Goal: Transaction & Acquisition: Subscribe to service/newsletter

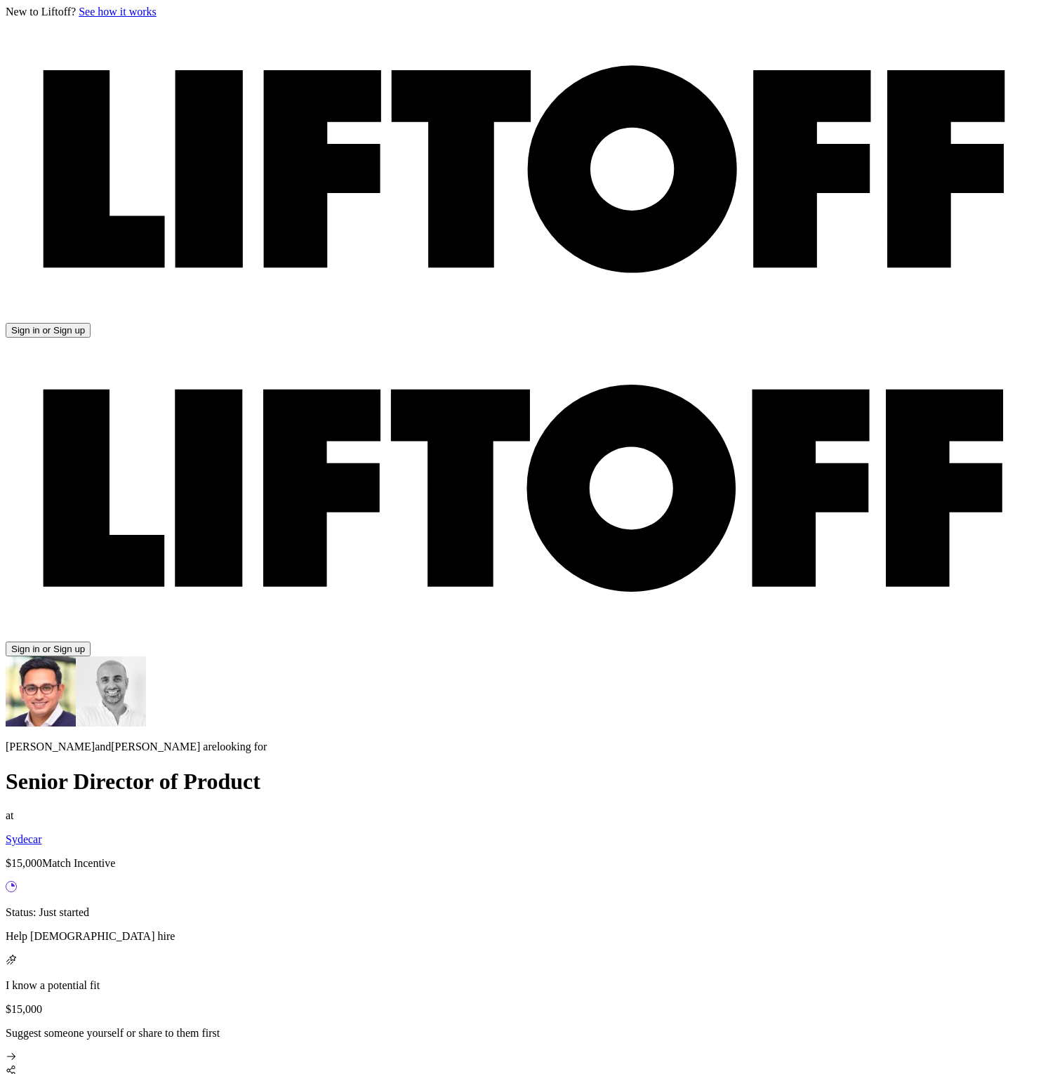
click at [91, 642] on button "Sign in or Sign up" at bounding box center [48, 649] width 85 height 15
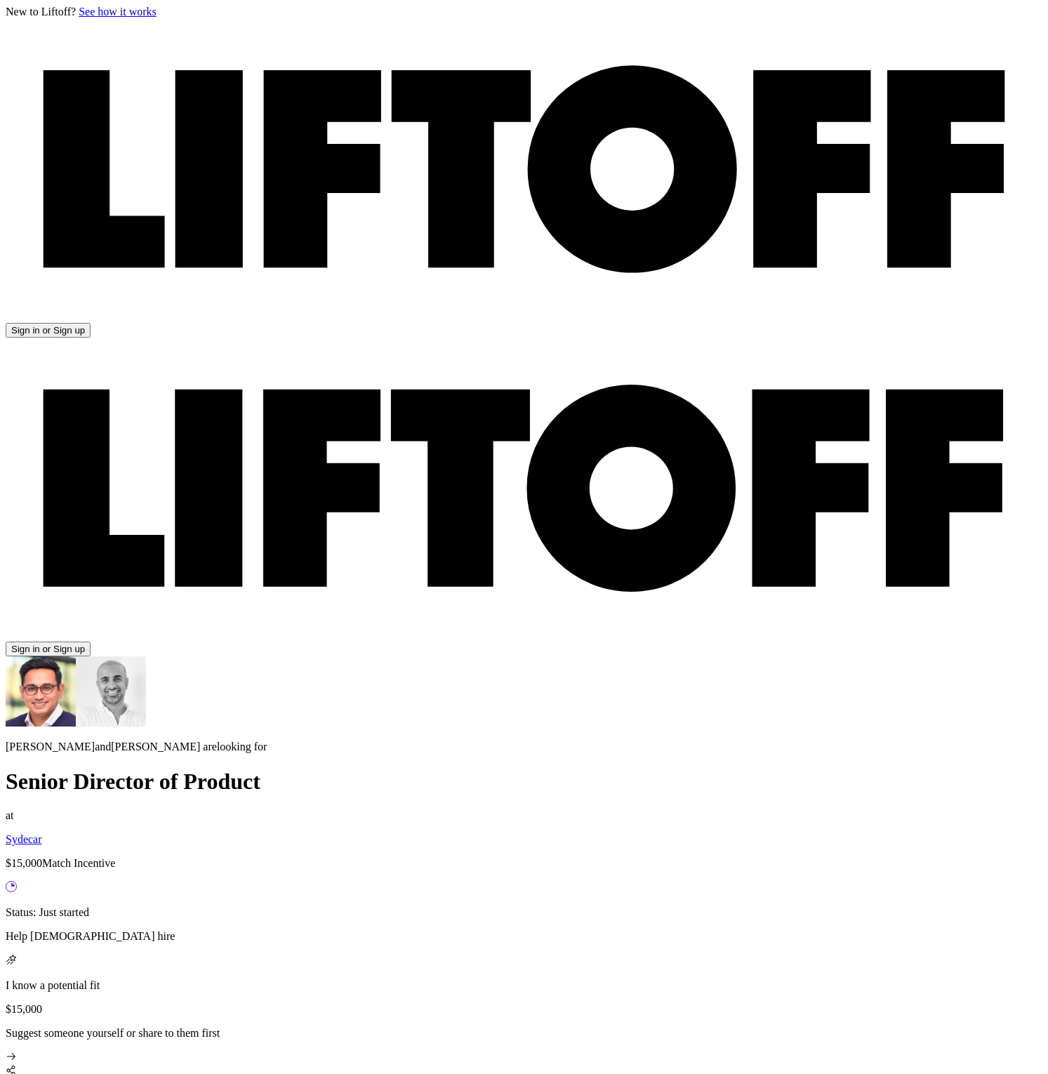
paste input "https://www.linkedin.com/in/adamvhill/"
type input "https://www.linkedin.com/in/adamvhill/"
